Goal: Information Seeking & Learning: Learn about a topic

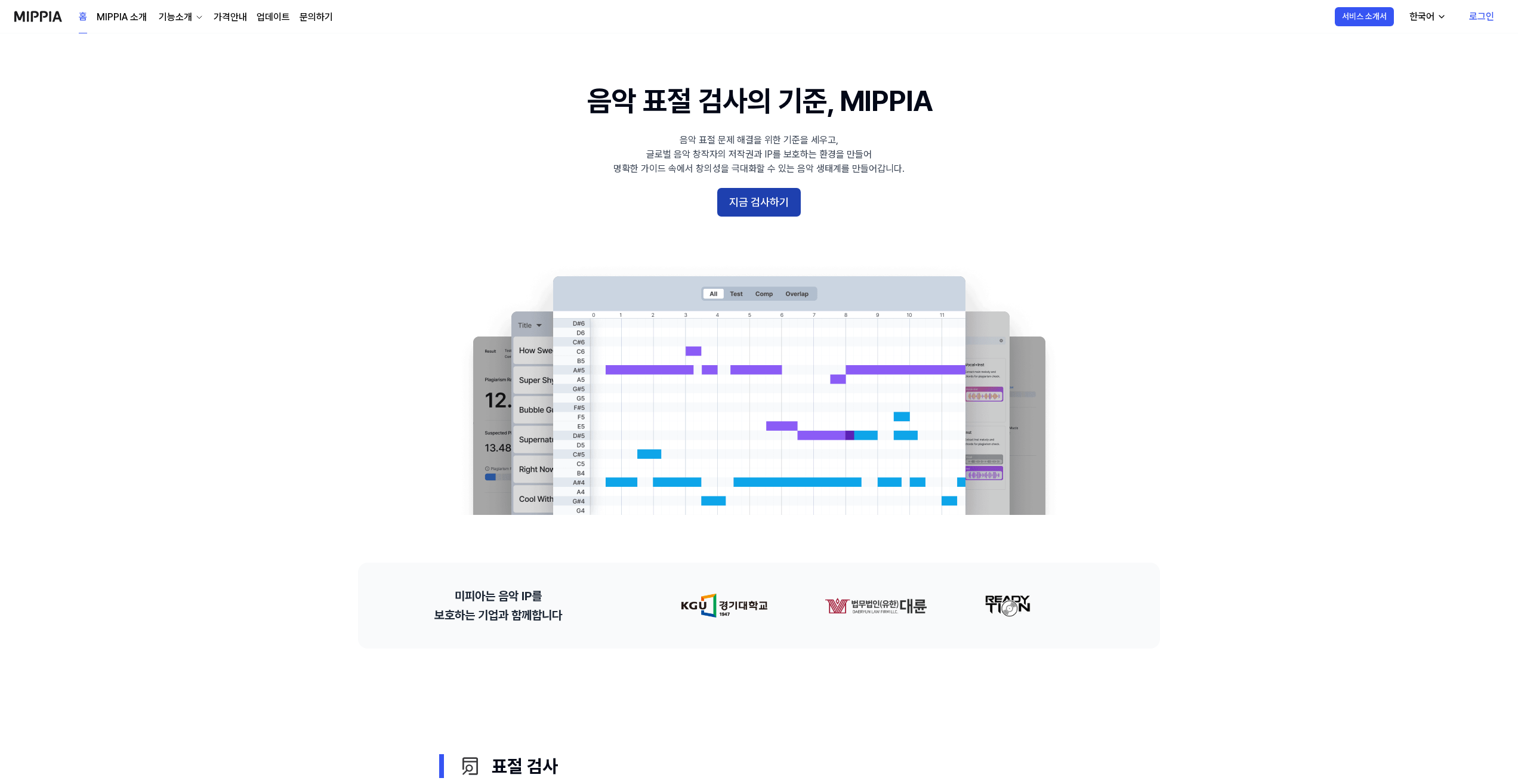
click at [769, 201] on button "지금 검사하기" at bounding box center [759, 202] width 84 height 29
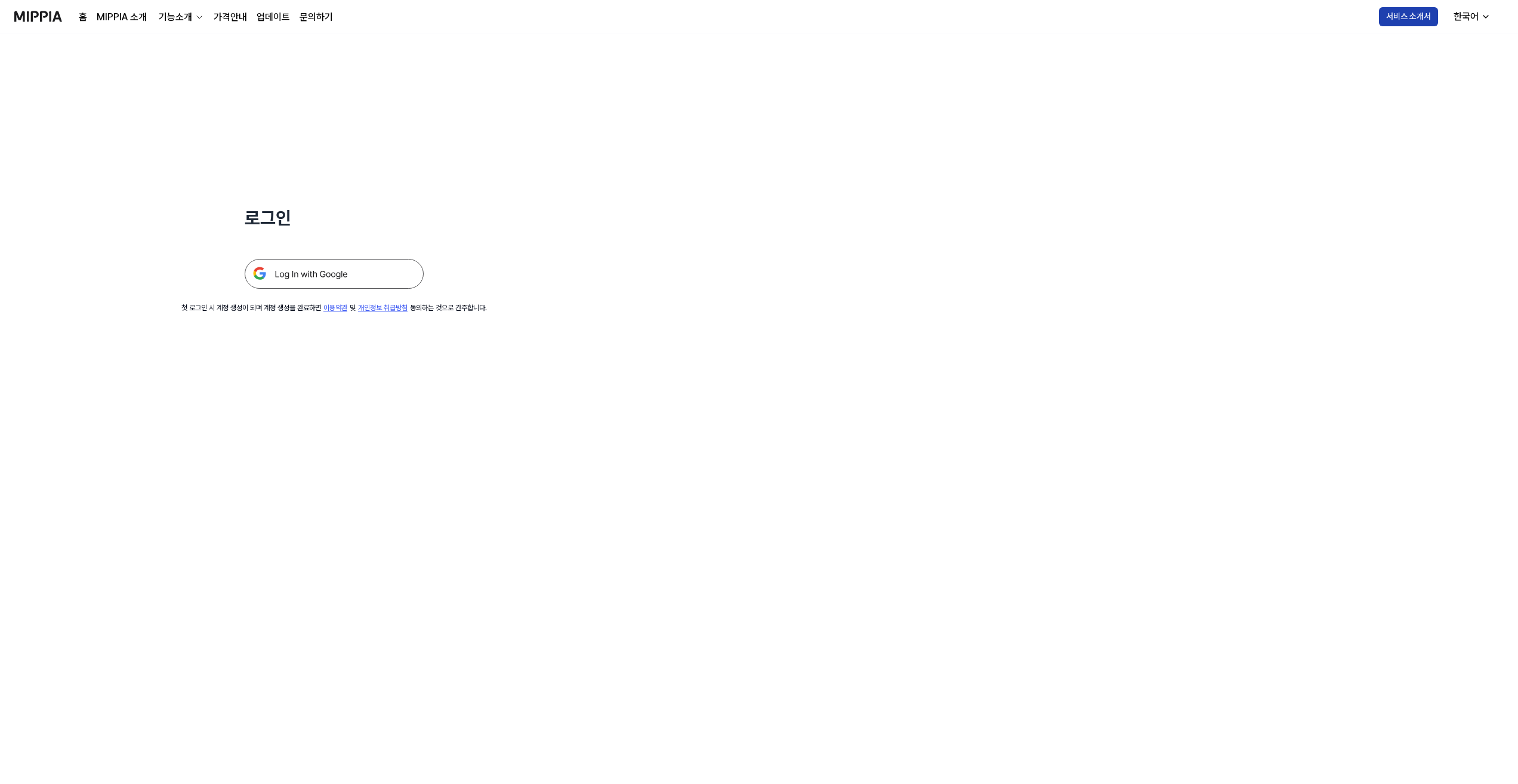
click at [1422, 13] on button "서비스 소개서" at bounding box center [1408, 17] width 59 height 19
click at [221, 18] on link "가격안내" at bounding box center [230, 17] width 33 height 15
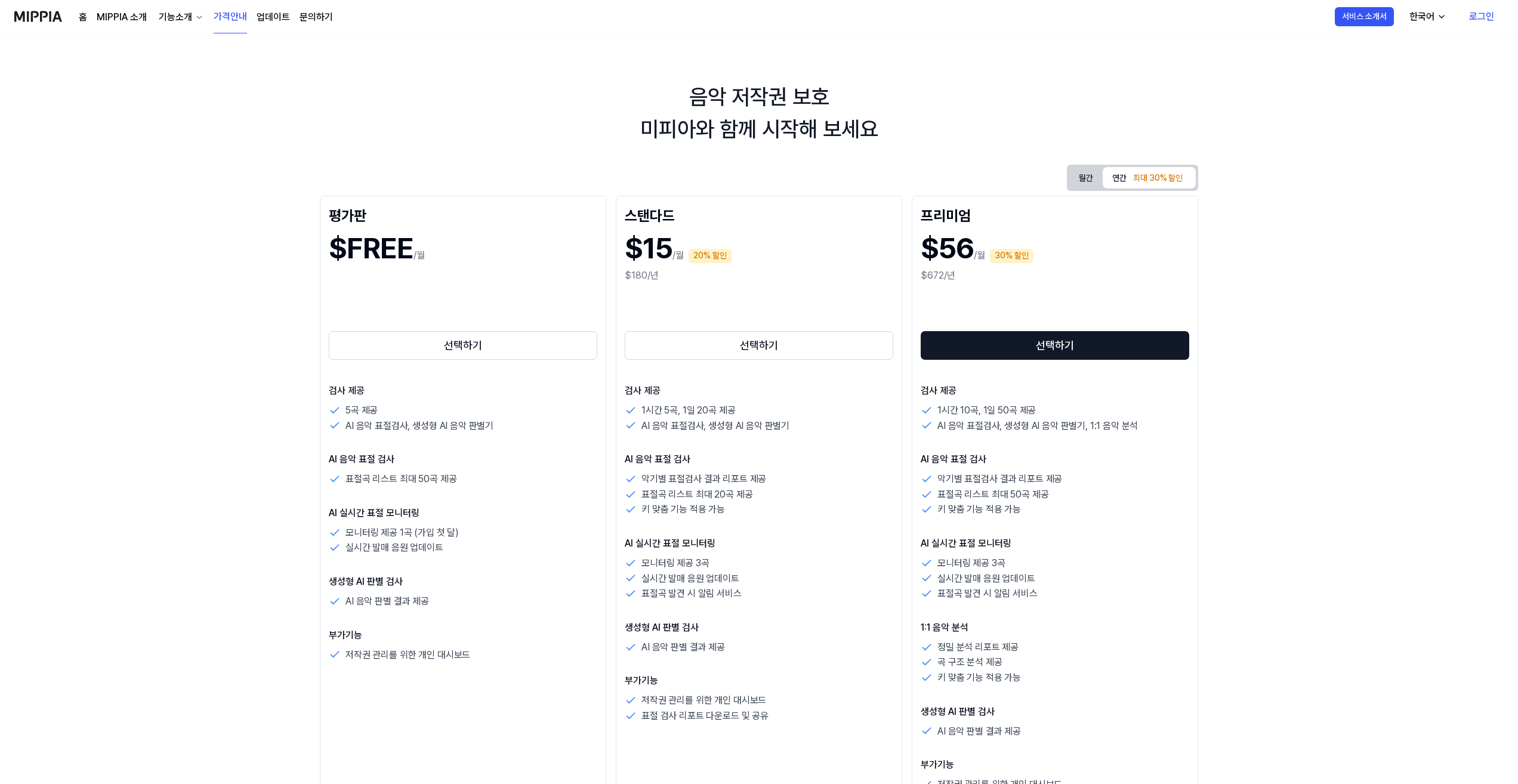
click at [126, 15] on link "MIPPIA 소개" at bounding box center [121, 17] width 50 height 15
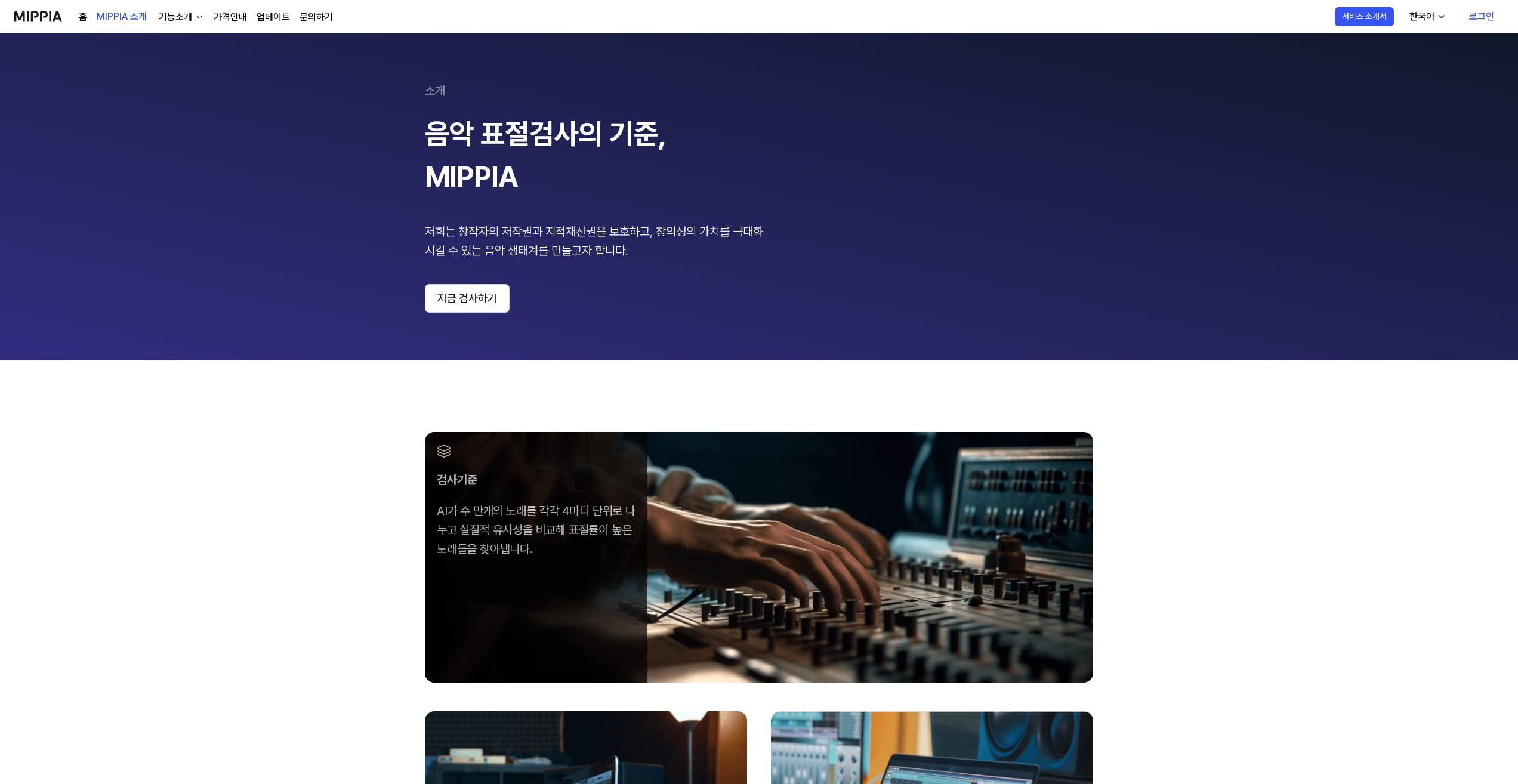
click at [80, 12] on link "홈" at bounding box center [83, 17] width 9 height 15
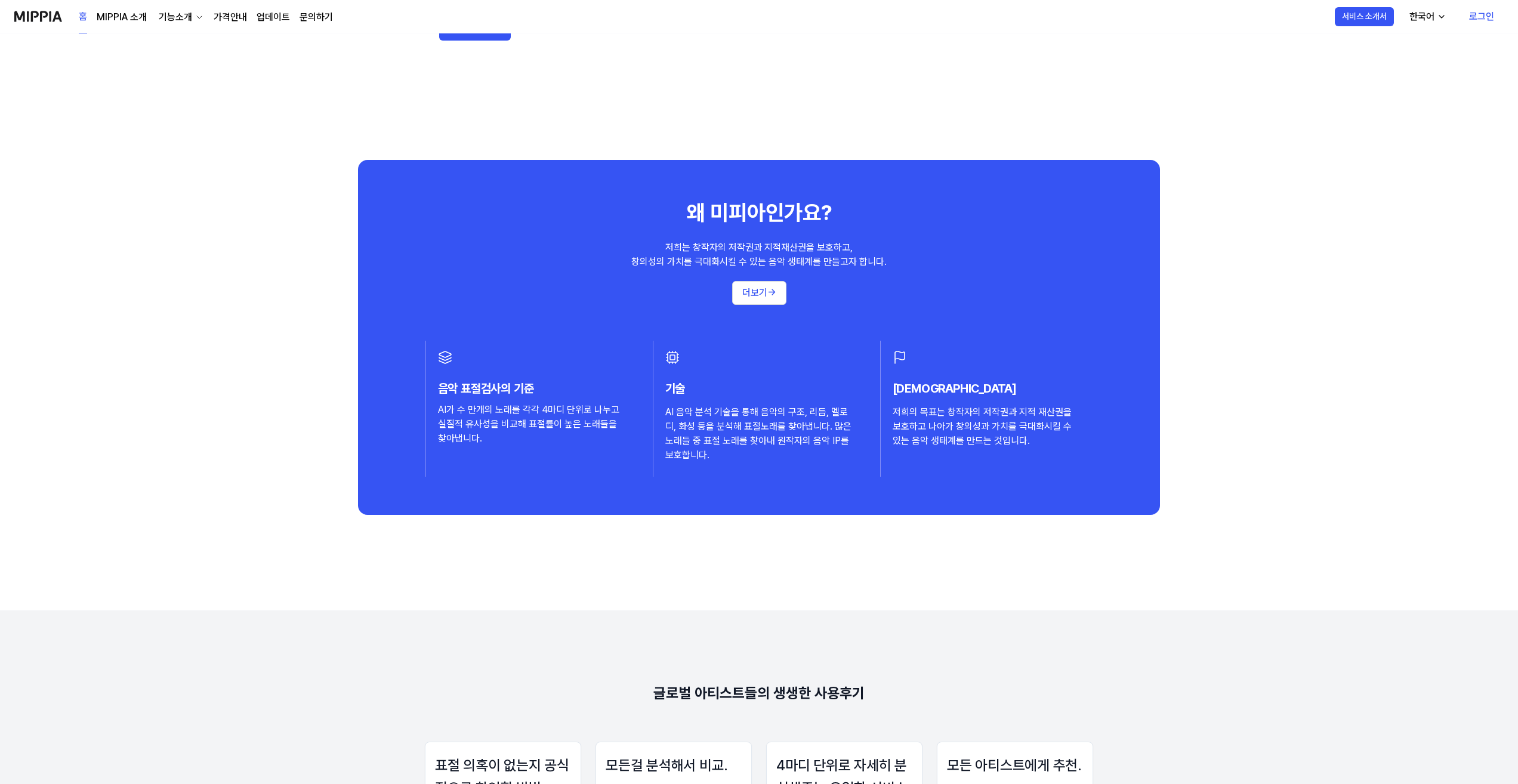
scroll to position [1133, 0]
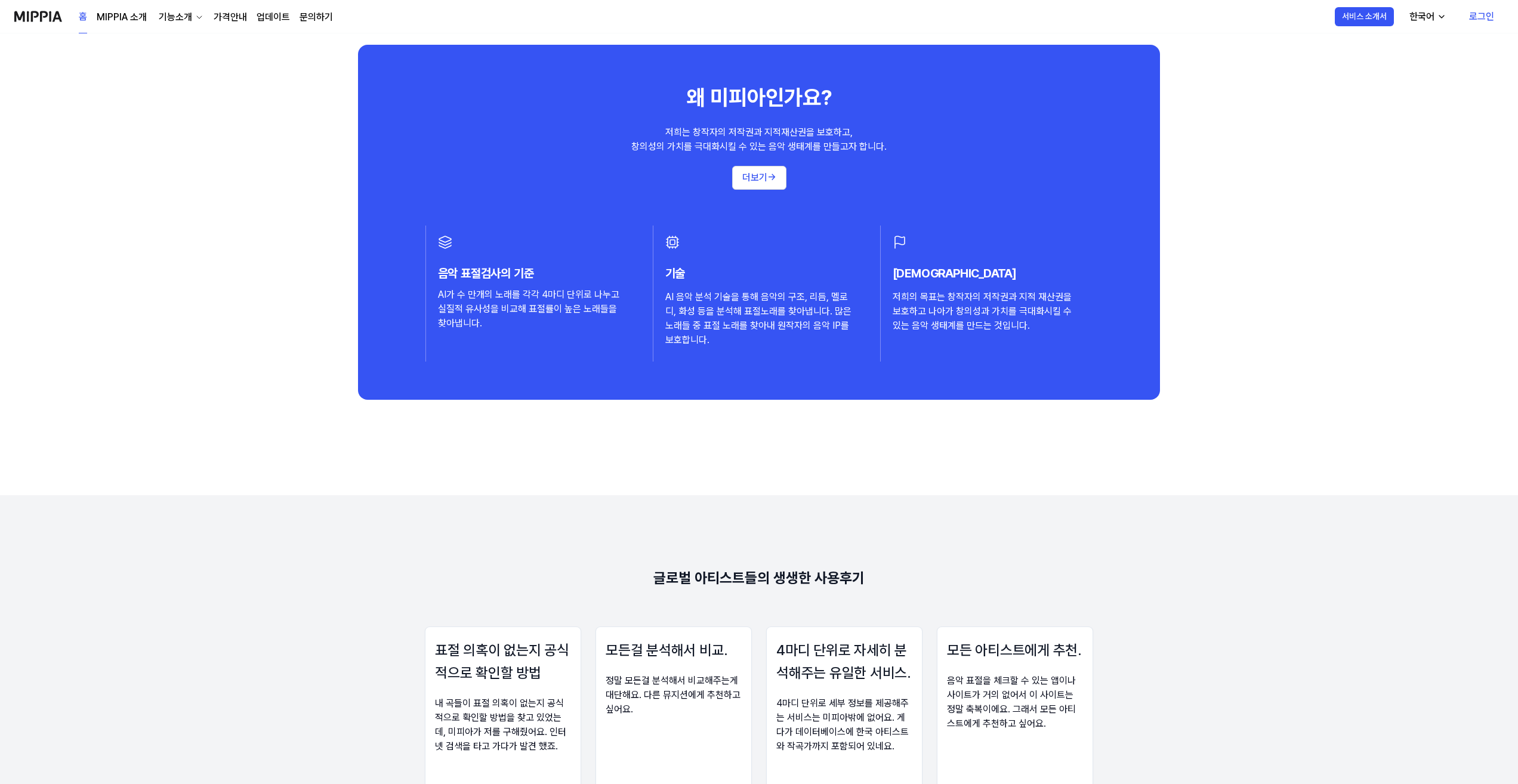
click at [175, 14] on div "기능소개" at bounding box center [175, 17] width 38 height 15
click at [163, 88] on link "음악 분석" at bounding box center [179, 92] width 114 height 24
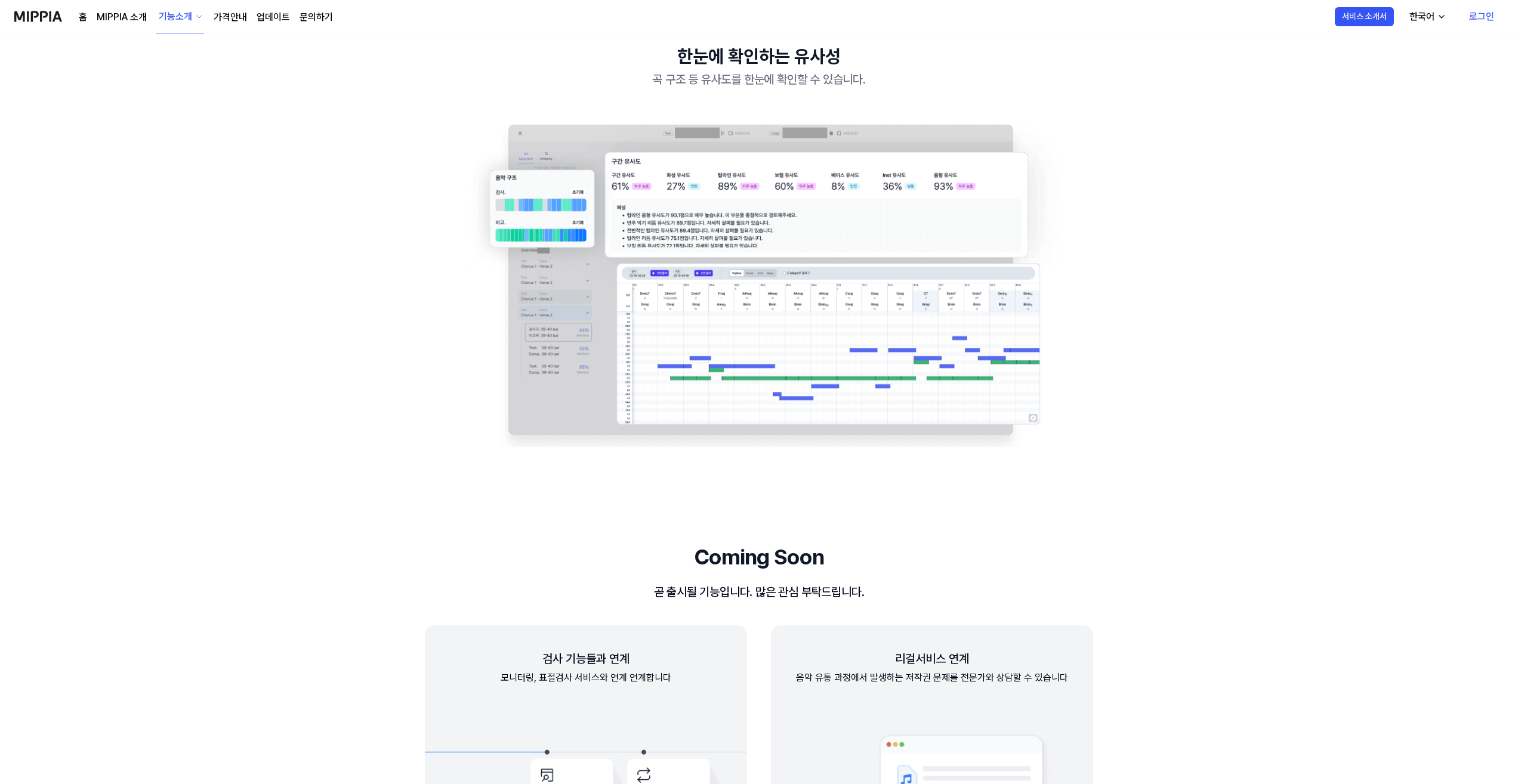
scroll to position [1193, 0]
click at [32, 21] on img at bounding box center [39, 16] width 48 height 33
